Goal: Task Accomplishment & Management: Use online tool/utility

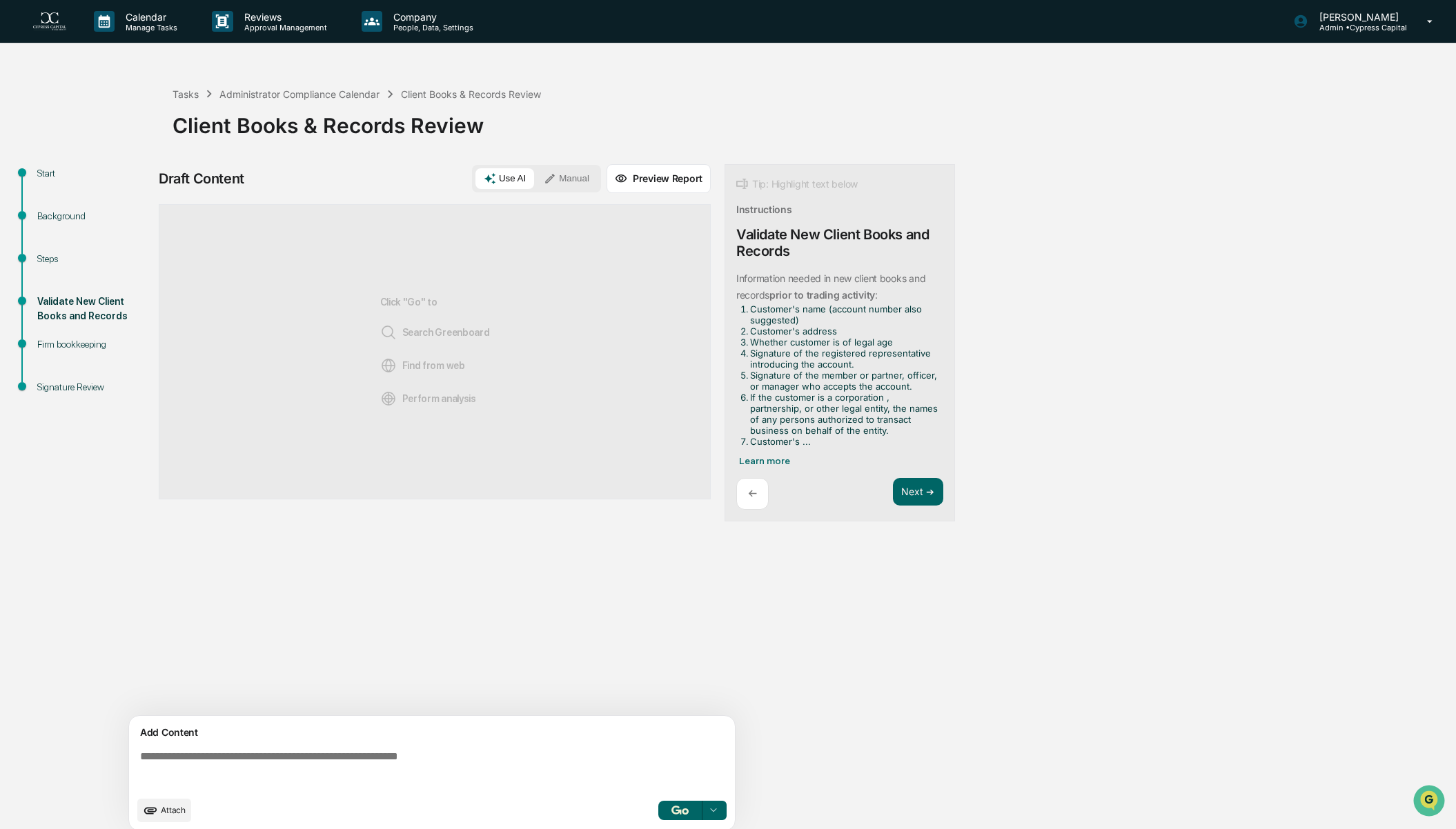
click at [673, 812] on img "button" at bounding box center [679, 810] width 17 height 9
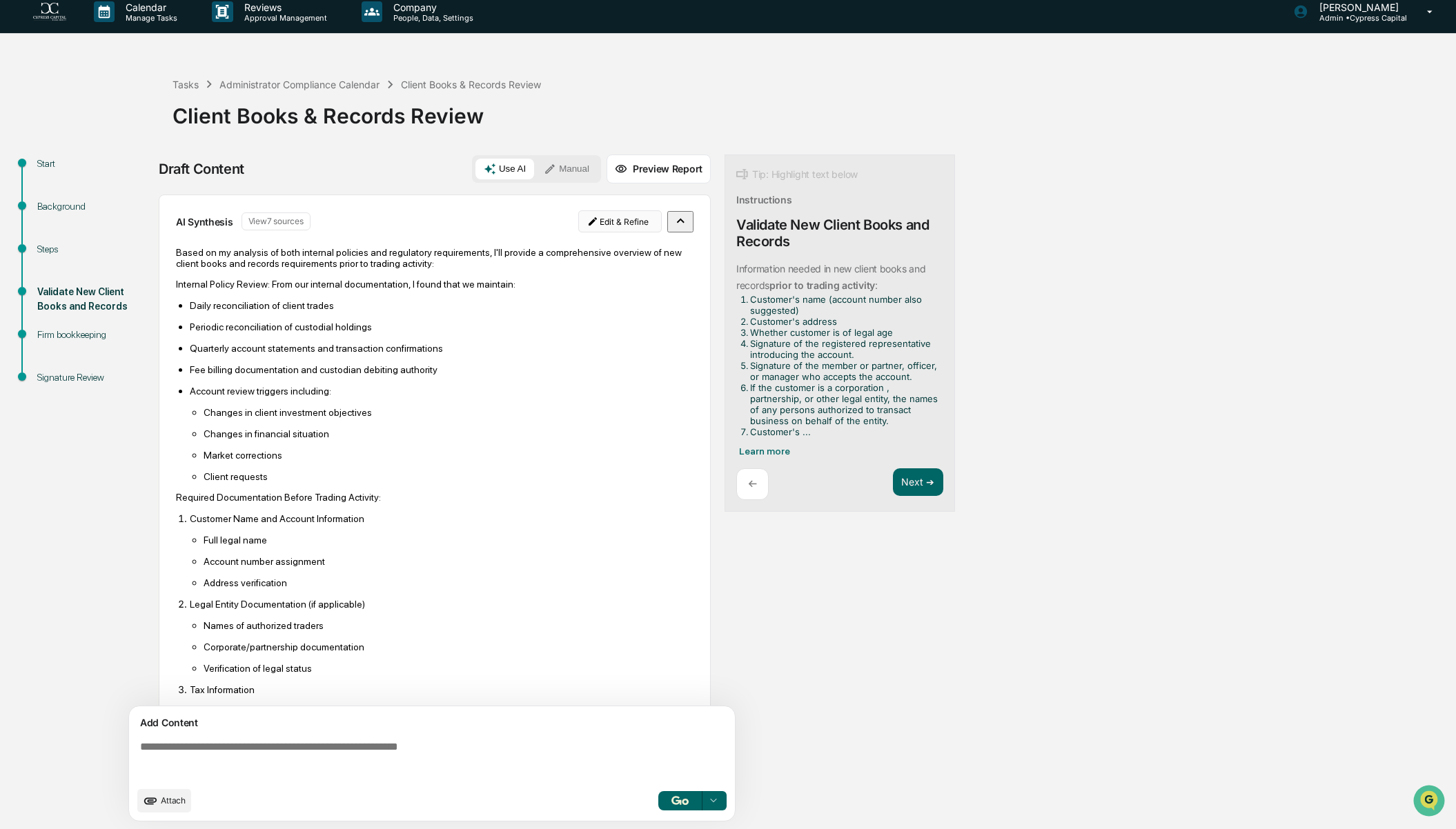
click at [631, 215] on html "Calendar Manage Tasks Reviews Approval Management Company People, Data, Setting…" at bounding box center [728, 405] width 1456 height 829
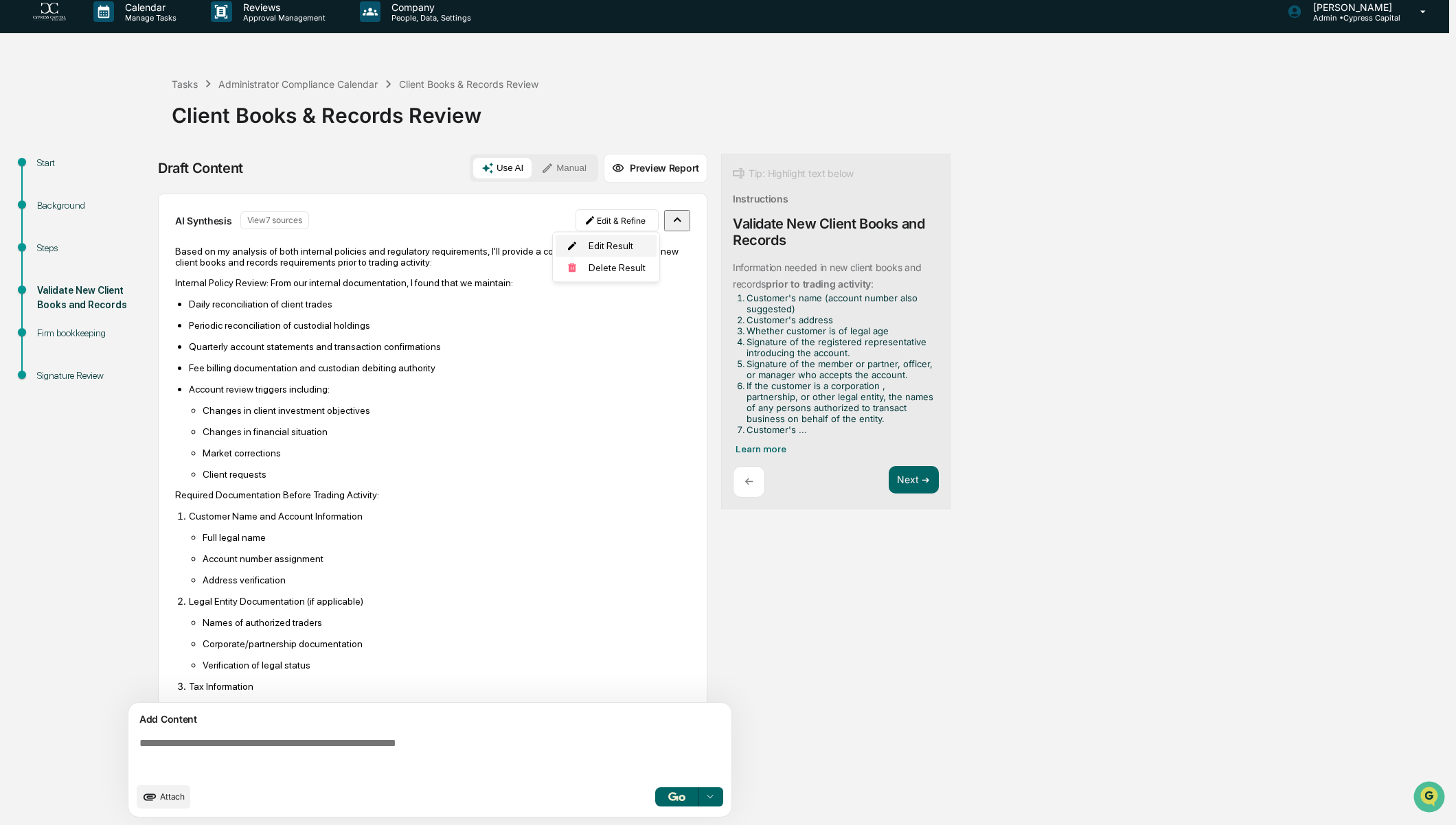
click at [624, 244] on div "Edit Result" at bounding box center [606, 246] width 101 height 22
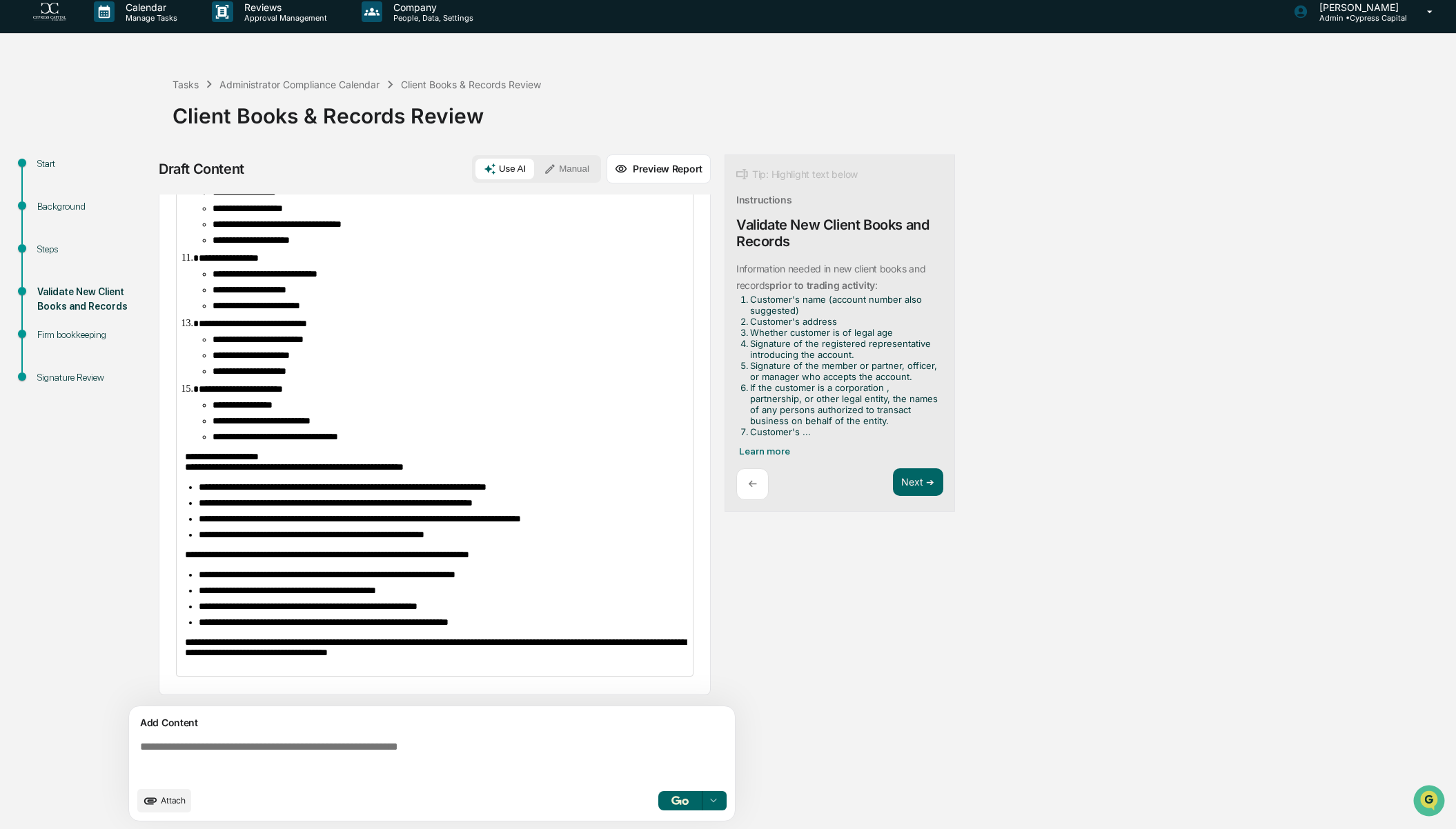
scroll to position [677, 0]
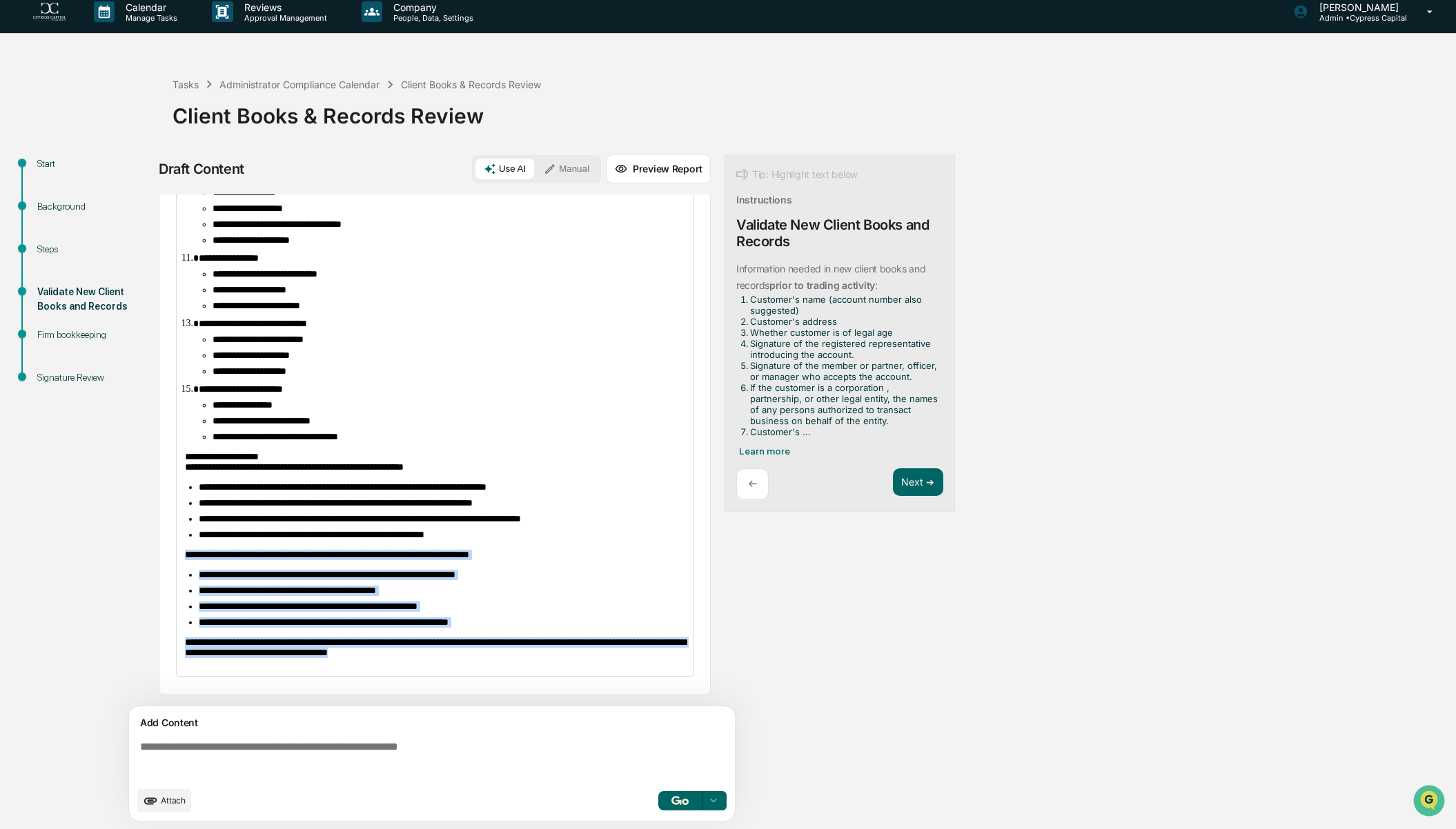
drag, startPoint x: 501, startPoint y: 656, endPoint x: 169, endPoint y: 549, distance: 348.8
click at [169, 549] on div "**********" at bounding box center [435, 136] width 552 height 1119
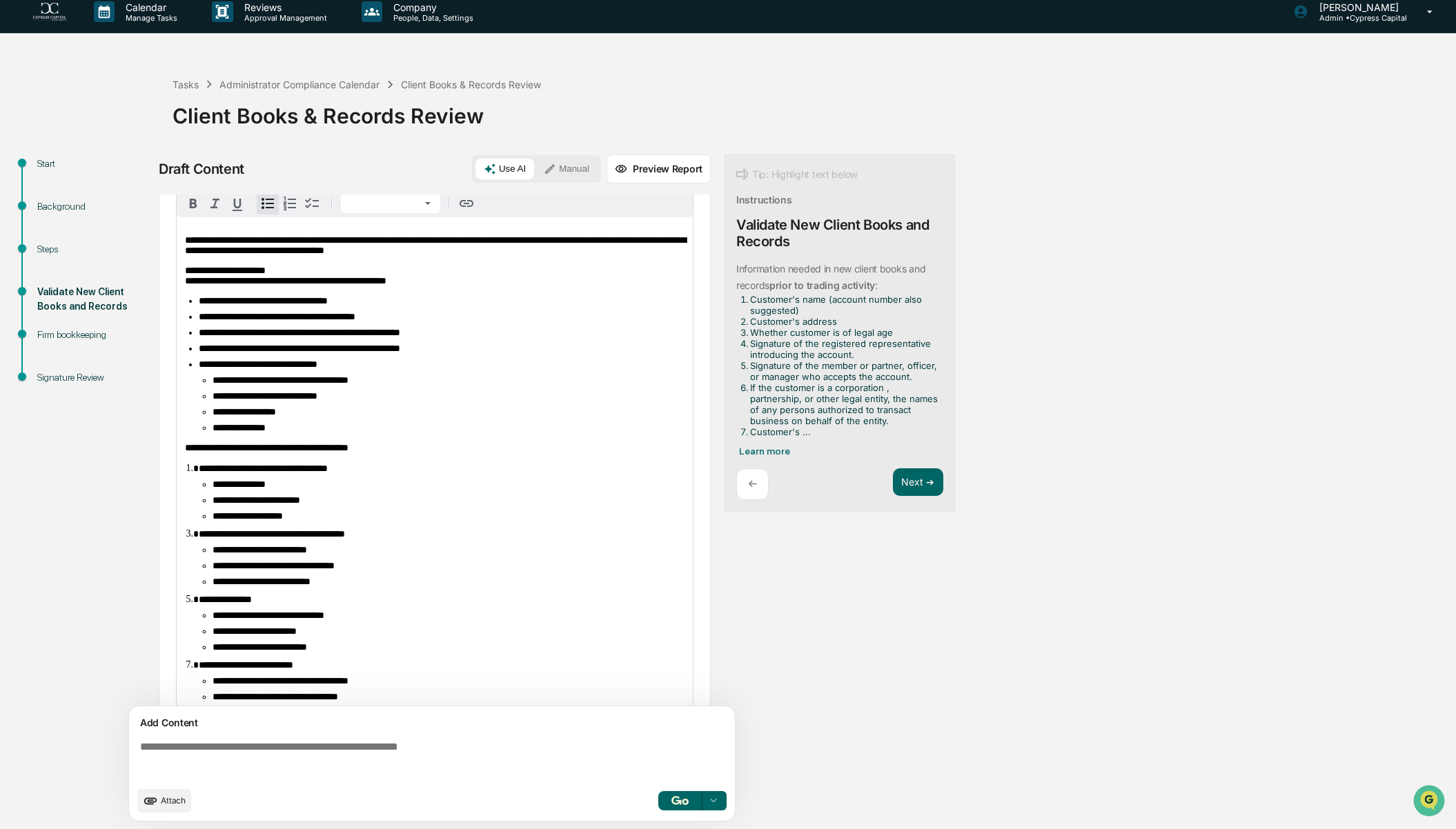
scroll to position [0, 0]
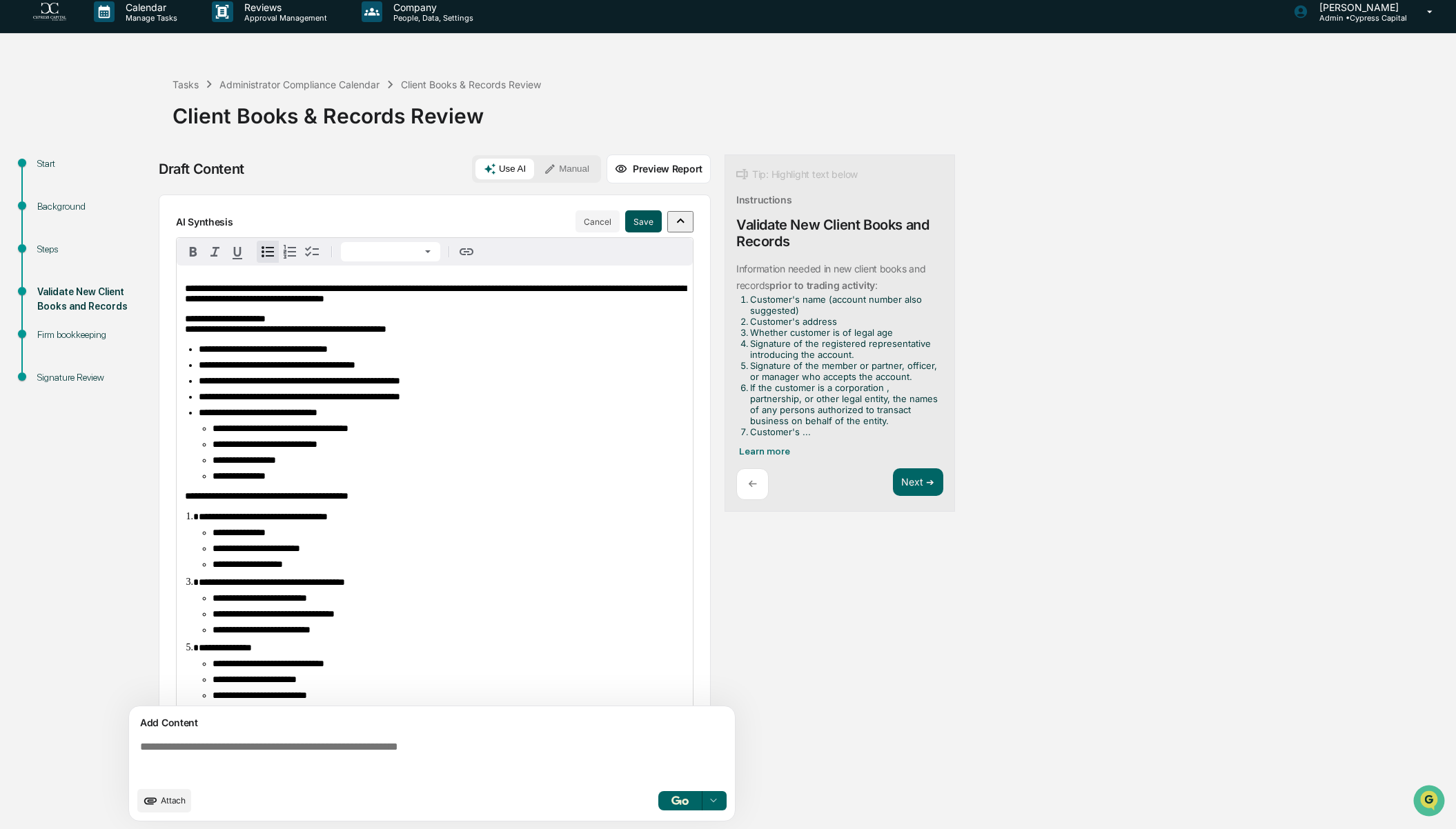
click at [639, 220] on button "Save" at bounding box center [643, 221] width 37 height 22
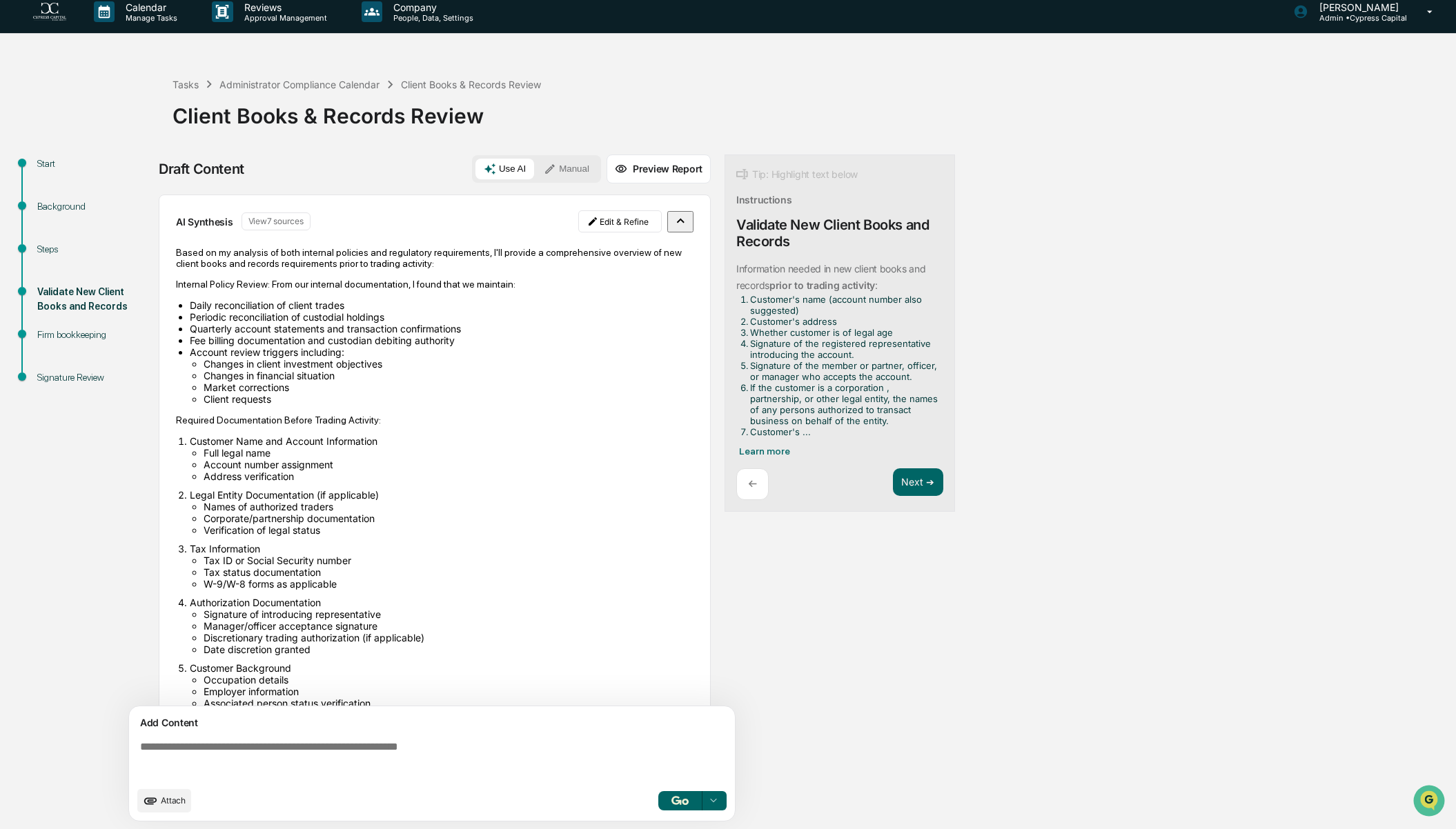
click at [836, 743] on div "Draft Content Use AI Manual Preview Report Sources AI Synthesis View 7 sources …" at bounding box center [545, 492] width 773 height 676
click at [921, 477] on button "Next ➔" at bounding box center [918, 483] width 50 height 29
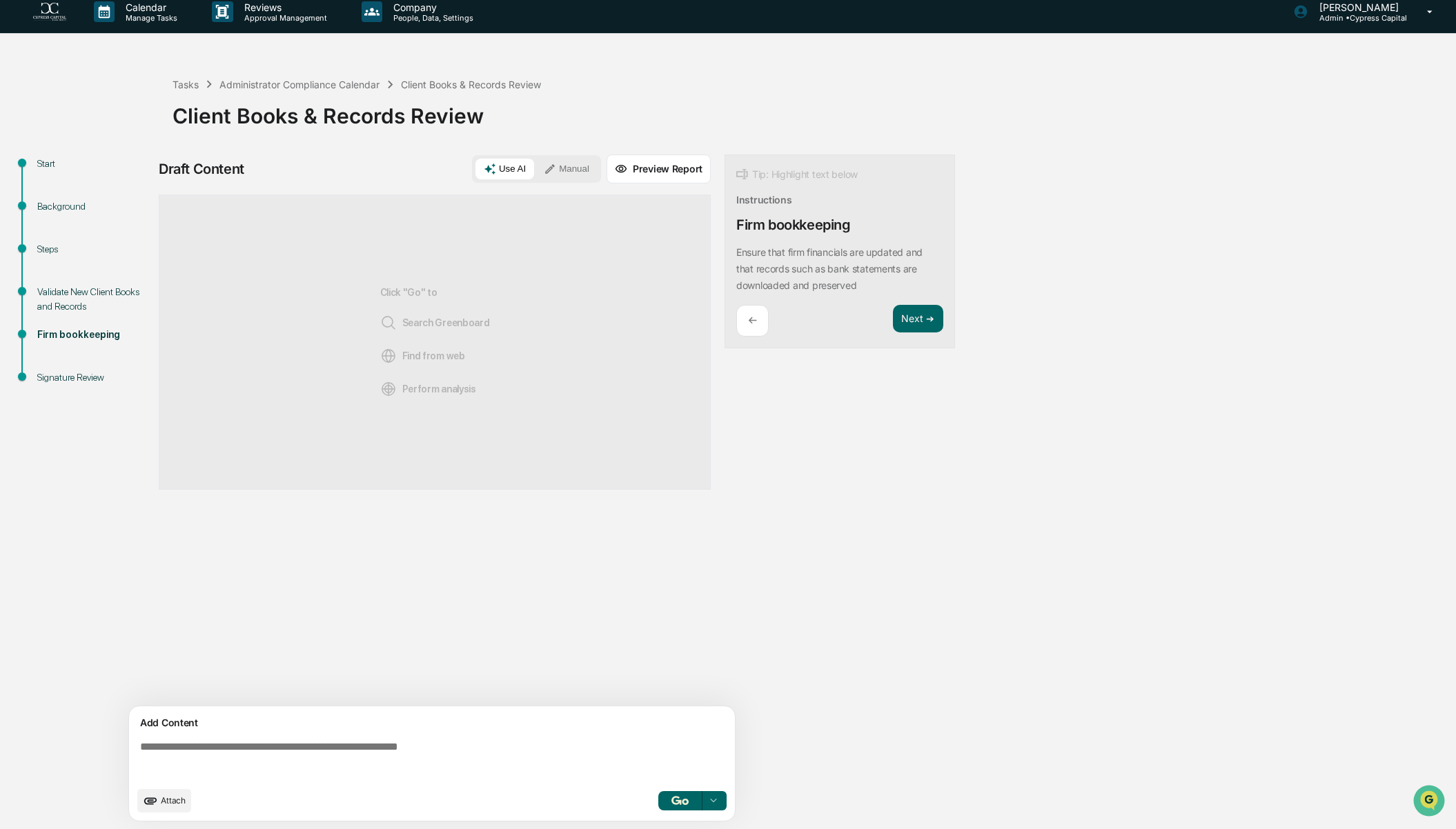
click at [678, 800] on img "button" at bounding box center [679, 800] width 17 height 9
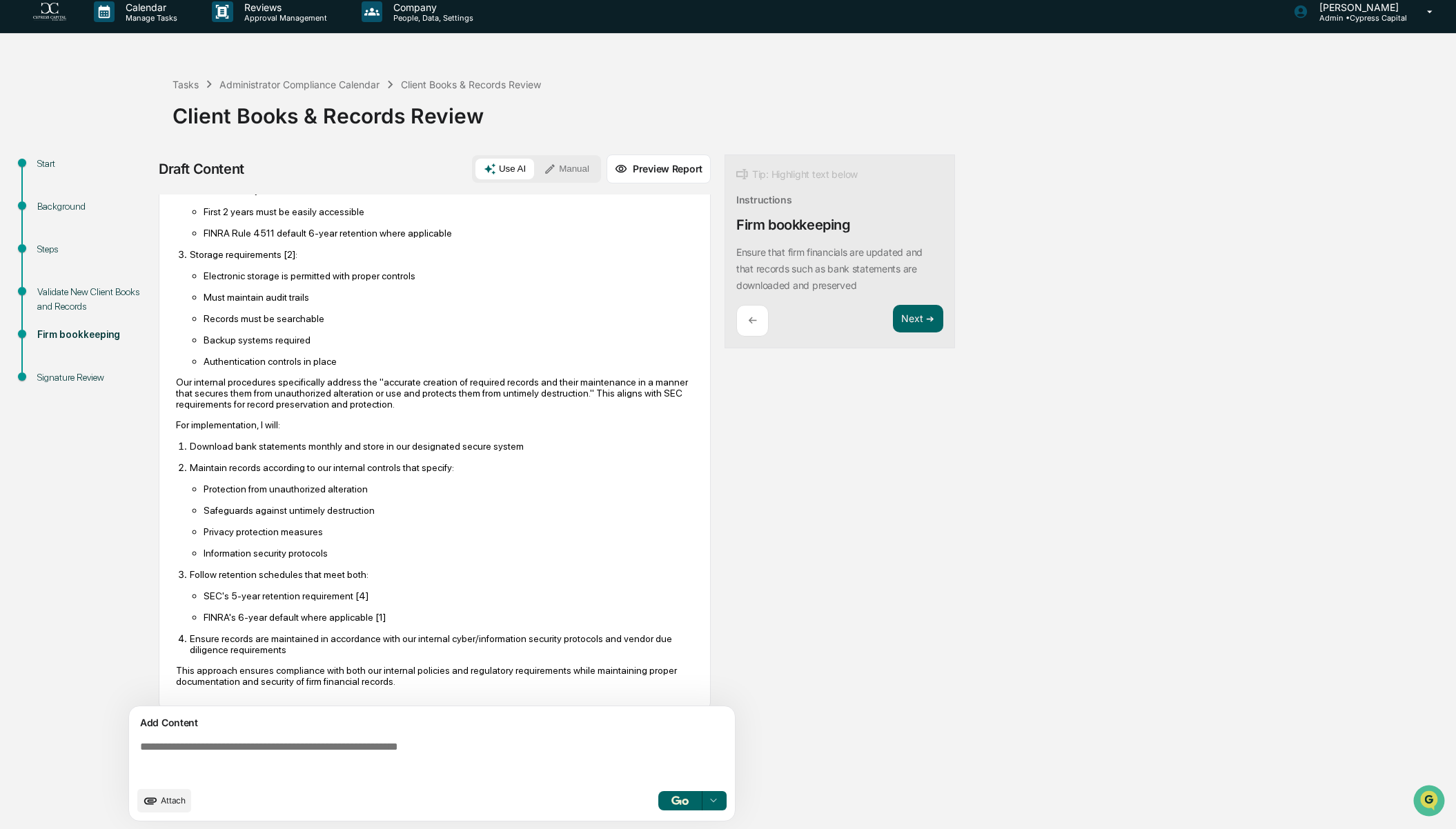
scroll to position [420, 0]
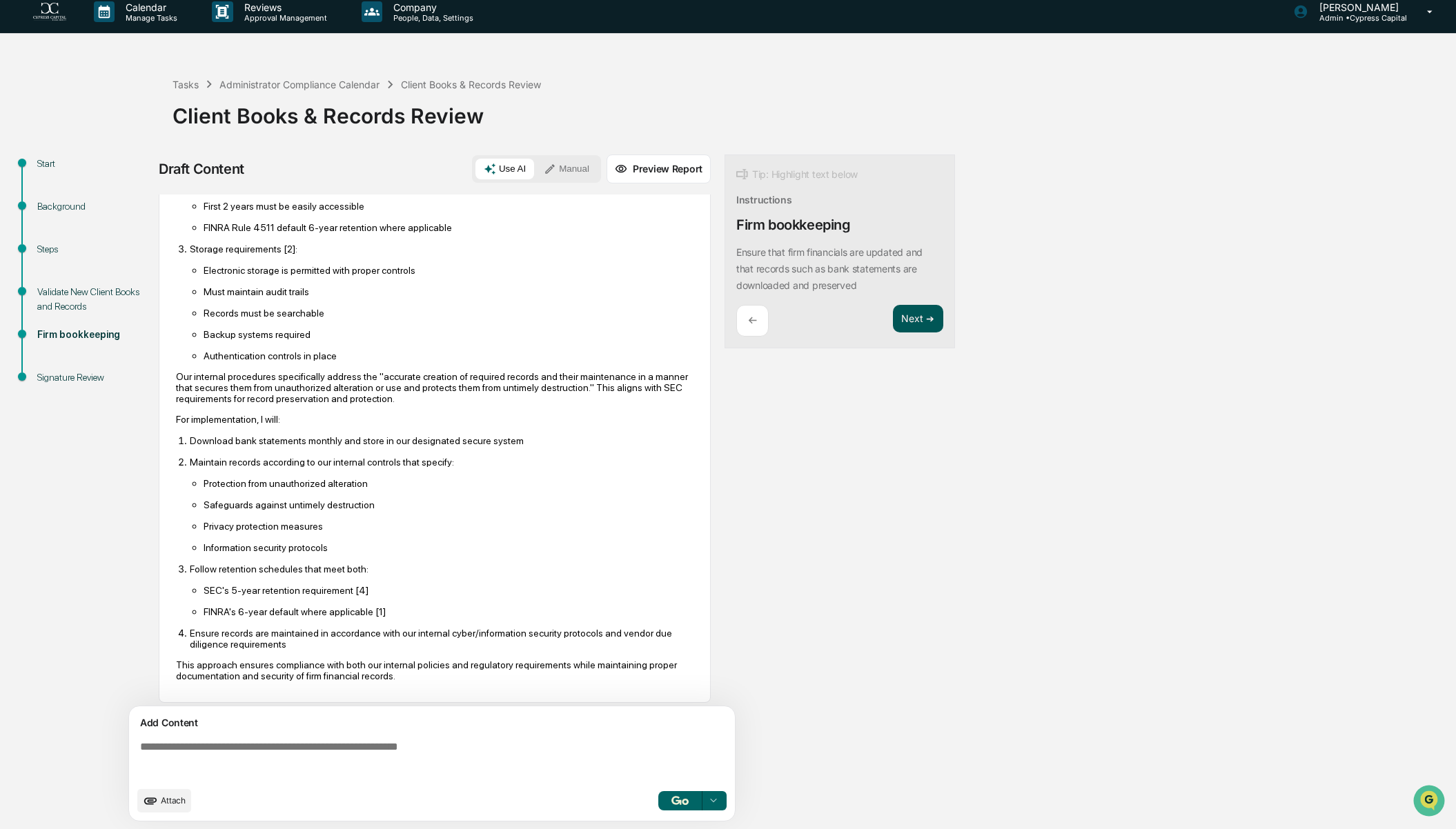
click at [919, 318] on button "Next ➔" at bounding box center [918, 319] width 50 height 29
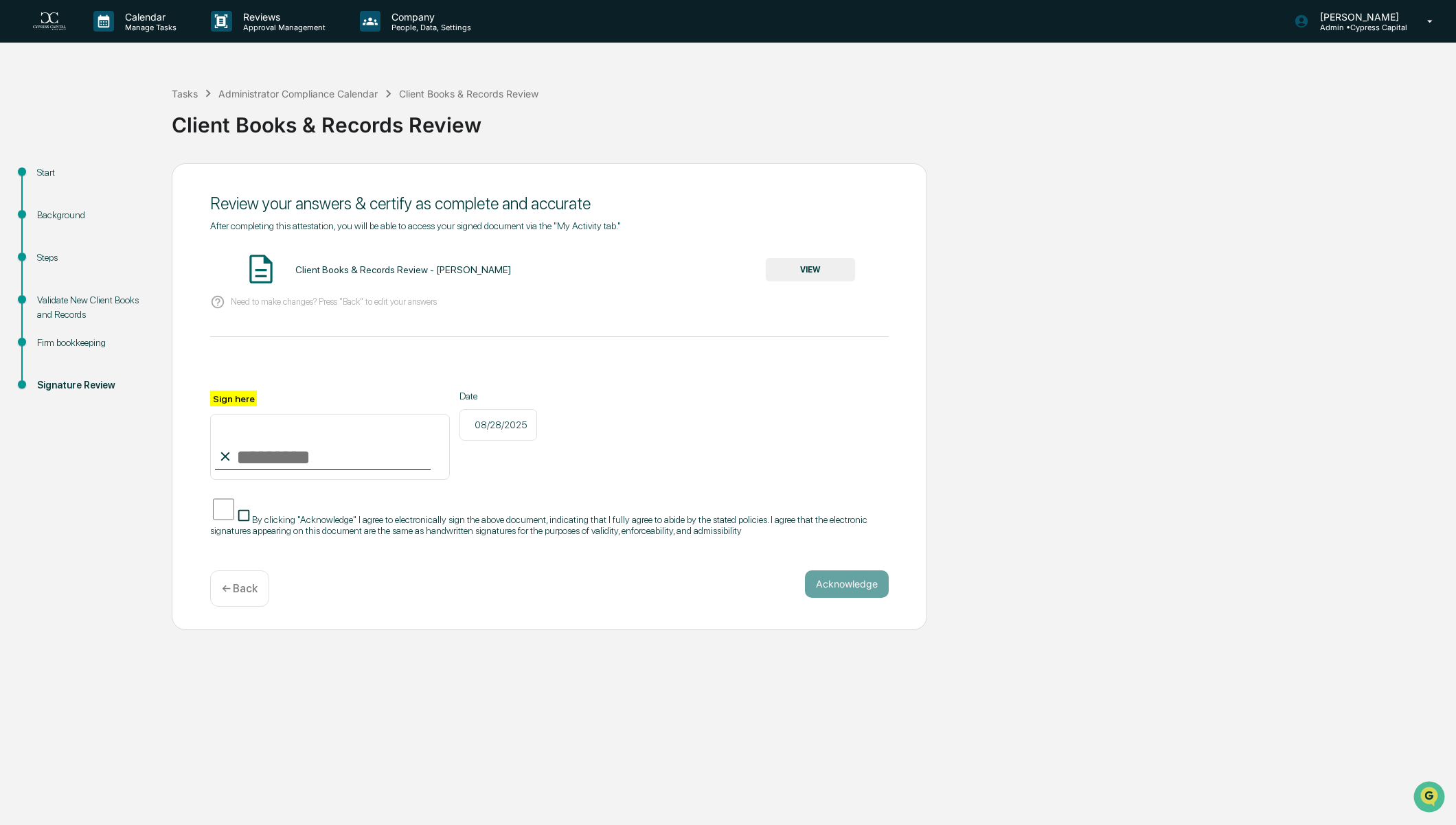
click at [810, 264] on button "VIEW" at bounding box center [810, 270] width 89 height 23
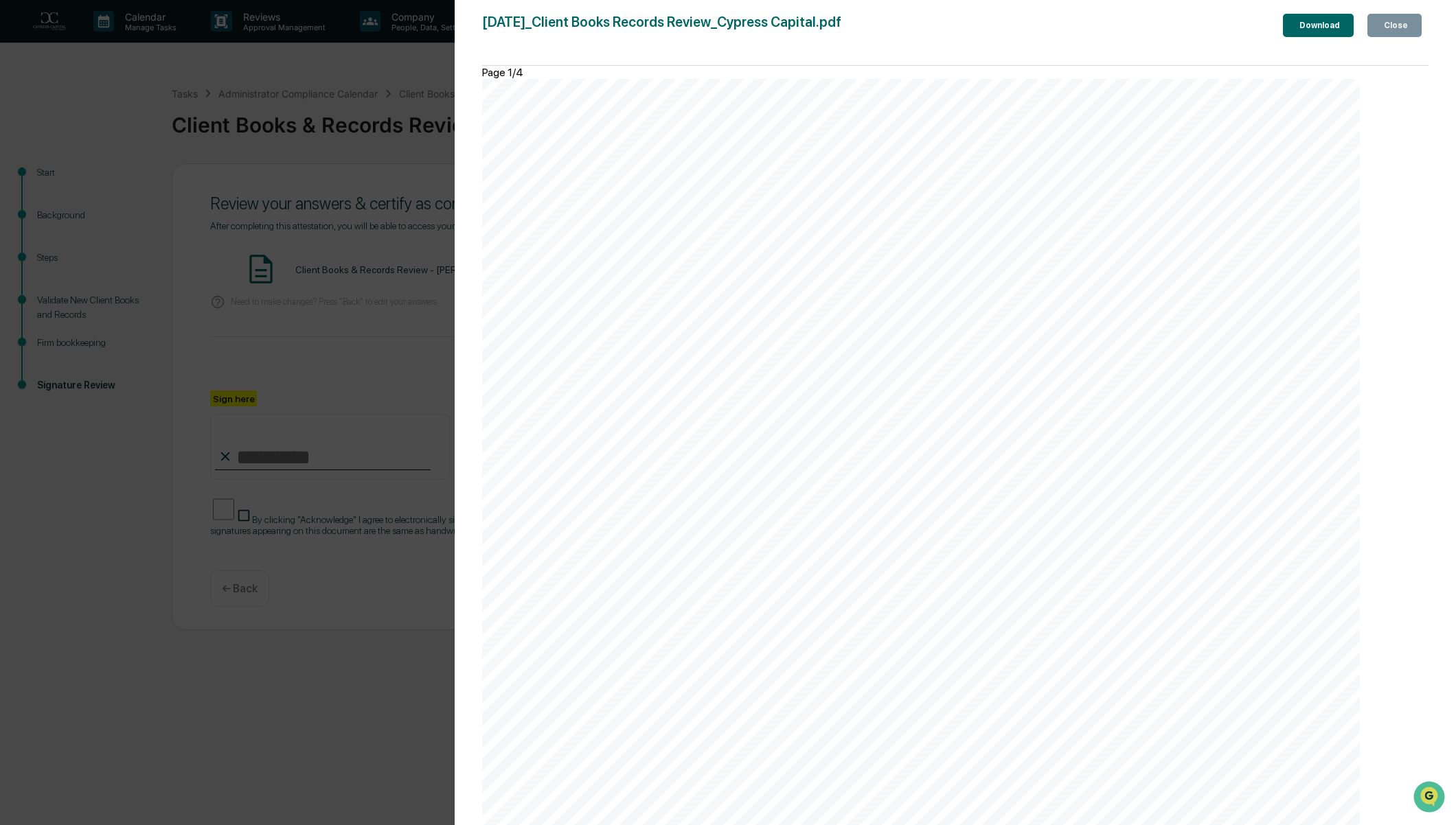
click at [1393, 29] on div "Close" at bounding box center [1395, 25] width 27 height 10
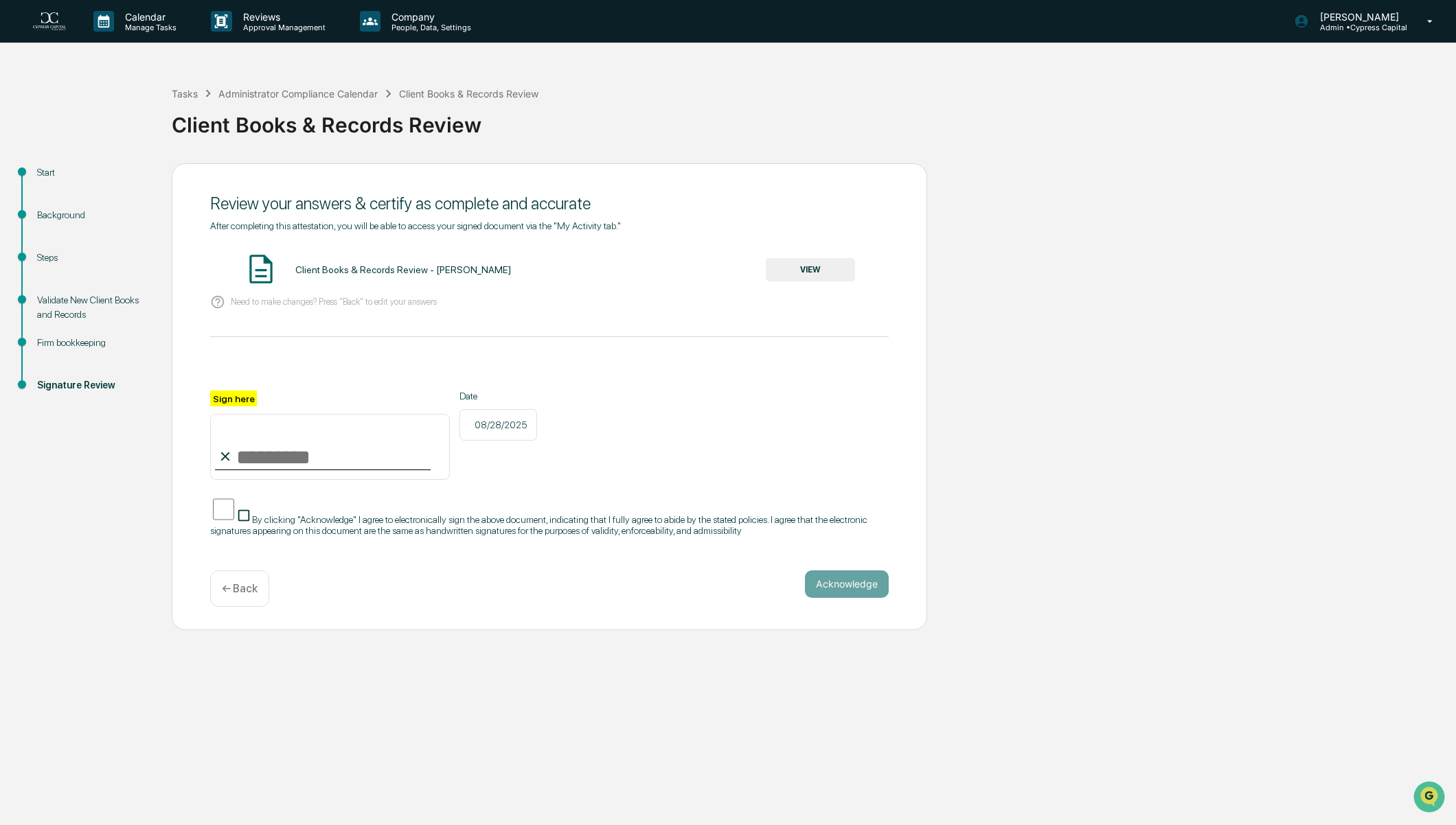
click at [312, 460] on input "Sign here" at bounding box center [330, 447] width 240 height 66
type input "**********"
click at [867, 595] on button "Acknowledge" at bounding box center [847, 584] width 84 height 28
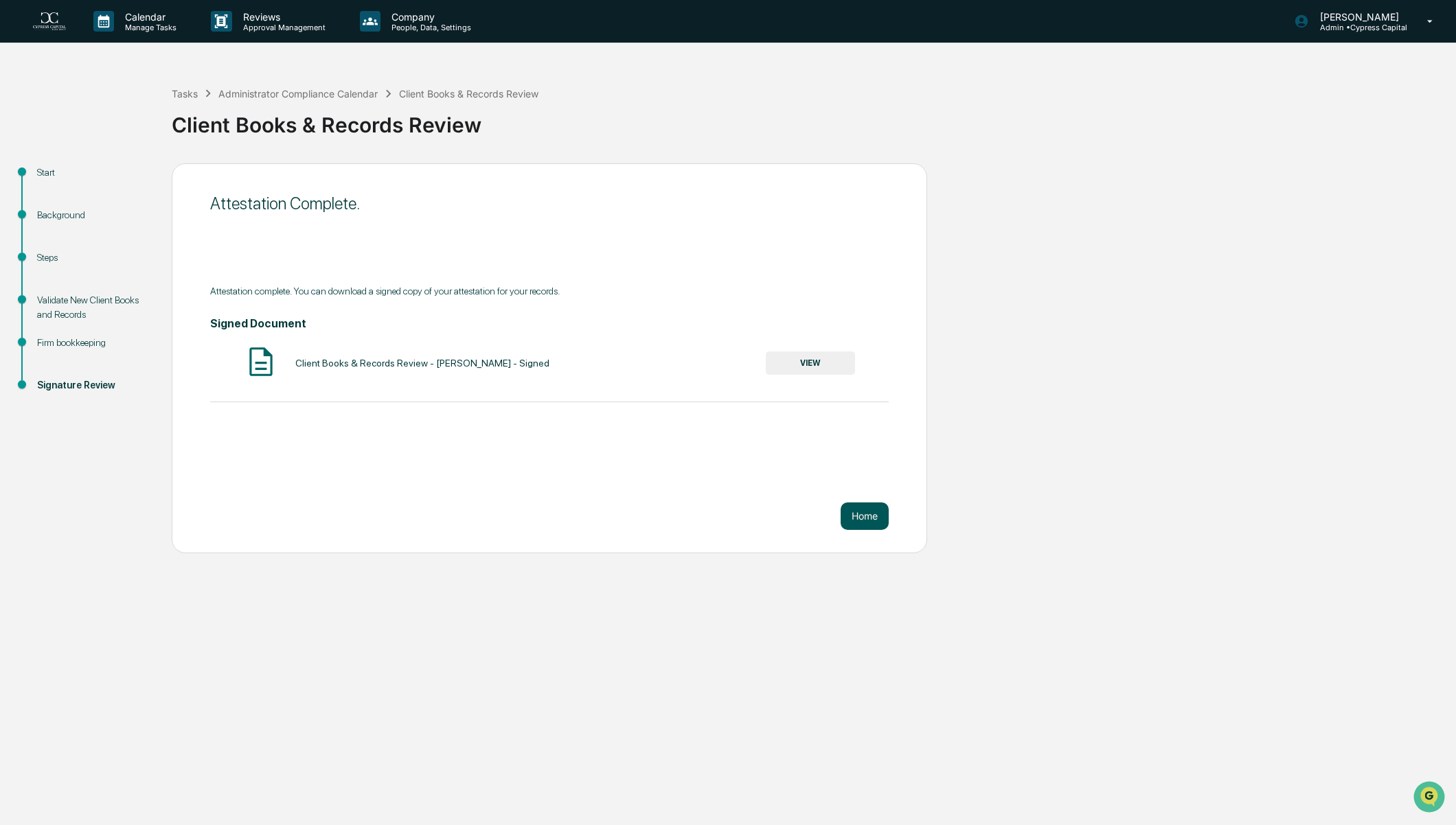
click at [864, 516] on button "Home" at bounding box center [865, 516] width 48 height 28
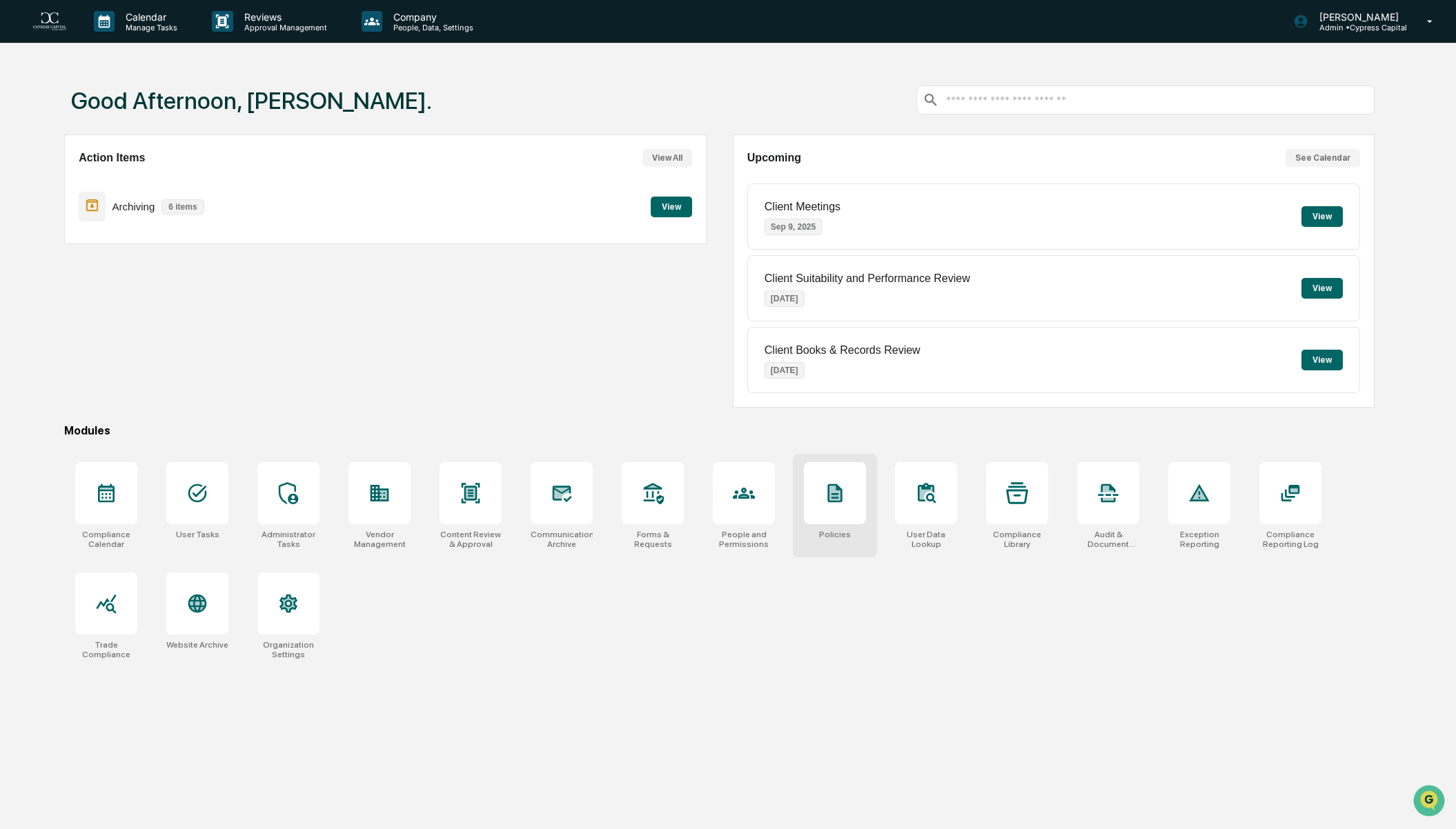
click at [850, 494] on div at bounding box center [834, 493] width 62 height 62
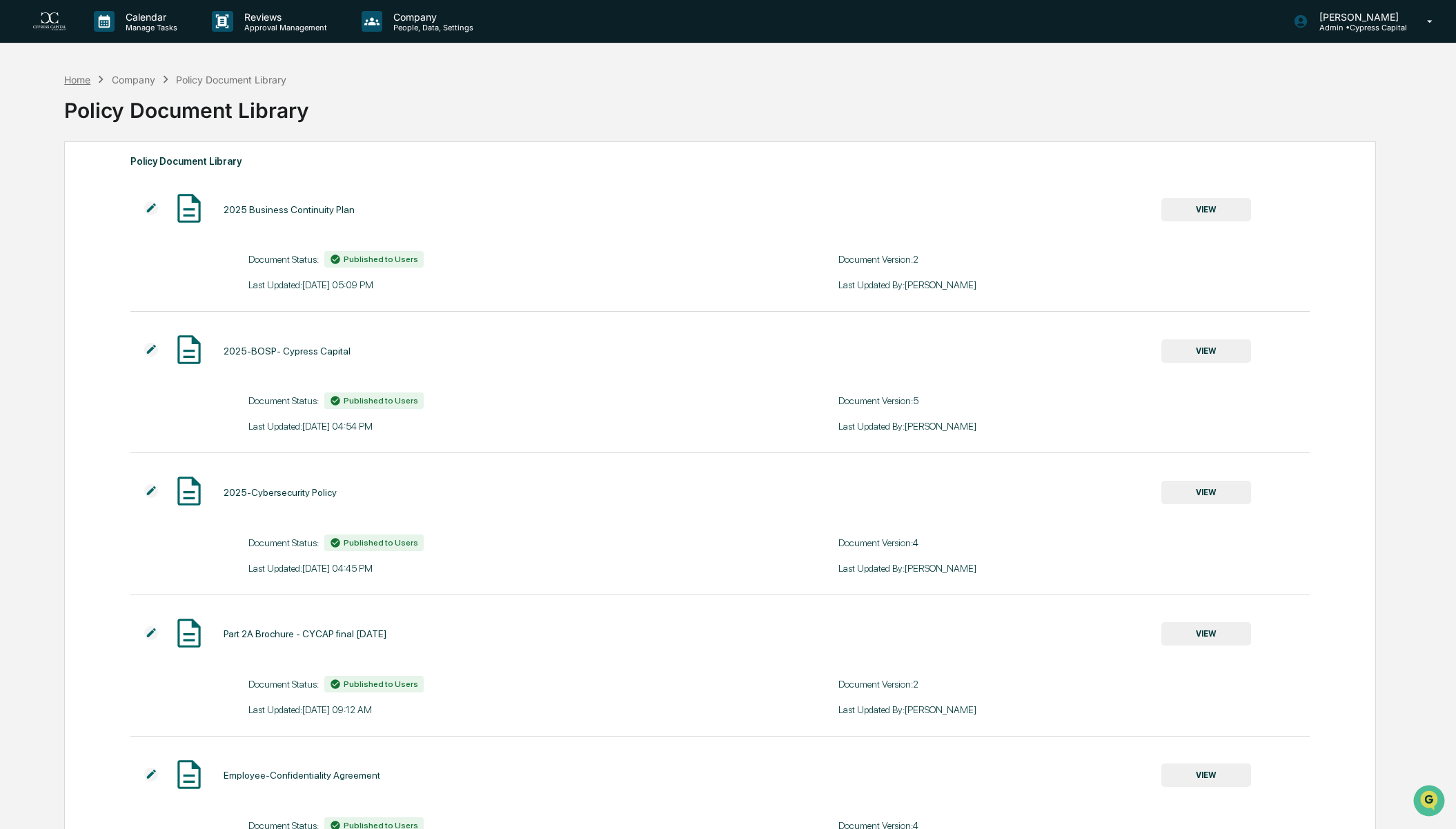
click at [79, 76] on div "Home" at bounding box center [77, 80] width 26 height 12
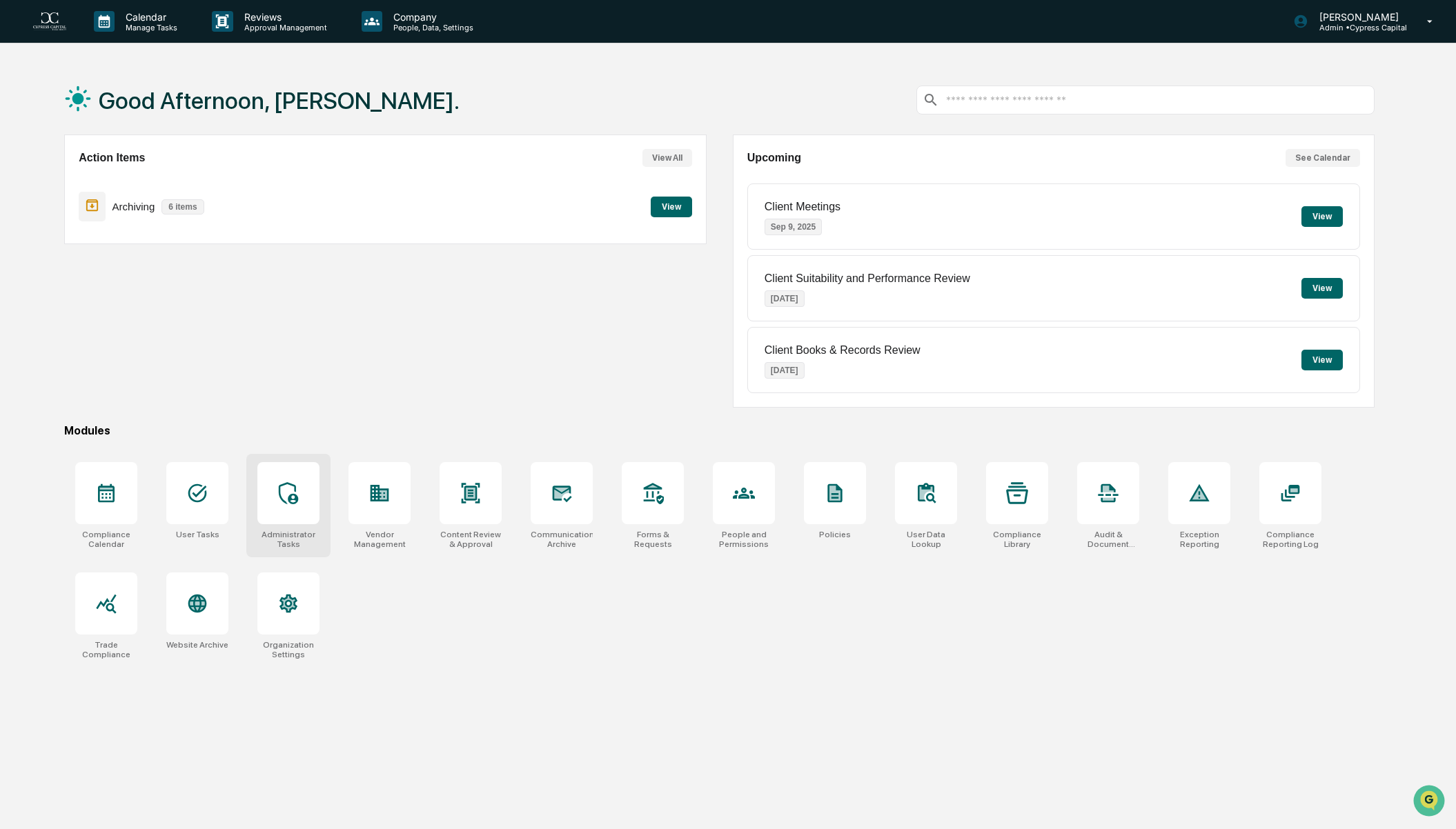
click at [296, 516] on div at bounding box center [288, 493] width 62 height 62
